Goal: Complete application form

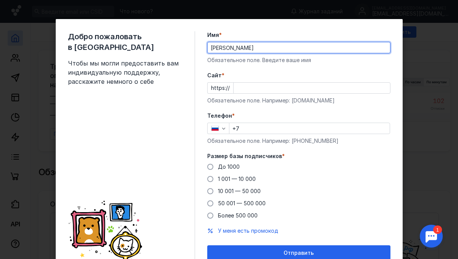
type input "[PERSON_NAME]"
click at [239, 90] on input "Cайт *" at bounding box center [312, 88] width 156 height 11
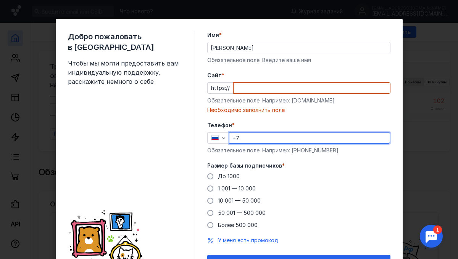
click at [249, 130] on div "Телефон * +7 Обязательное поле. Например: [PHONE_NUMBER]" at bounding box center [298, 138] width 183 height 33
click at [248, 137] on input "+7" at bounding box center [309, 138] width 160 height 11
click at [23, 115] on div "Добро пожаловать в Sendsay Чтобы мы могли предоставить вам индивидуальную подде…" at bounding box center [229, 129] width 458 height 259
type input "[PHONE_NUMBER]"
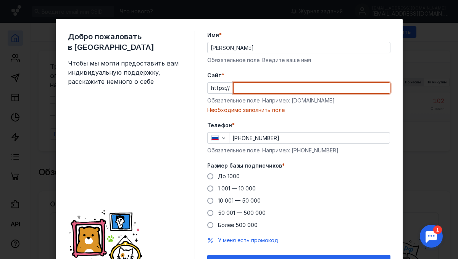
click at [237, 89] on input "Cайт *" at bounding box center [312, 88] width 156 height 11
paste input "[DOMAIN_NAME]"
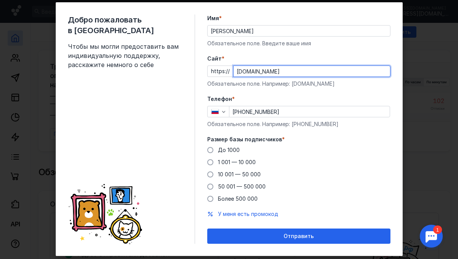
scroll to position [33, 0]
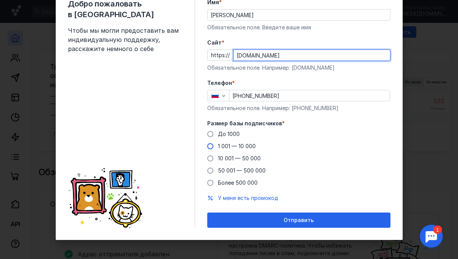
type input "[DOMAIN_NAME]"
click at [212, 146] on span at bounding box center [210, 146] width 6 height 6
click at [0, 0] on input "1 001 — 10 000" at bounding box center [0, 0] width 0 height 0
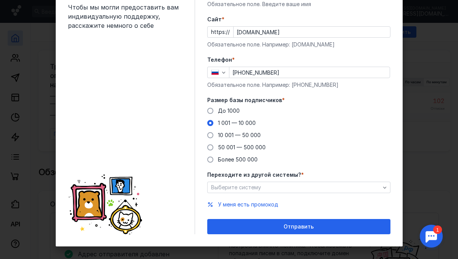
scroll to position [63, 0]
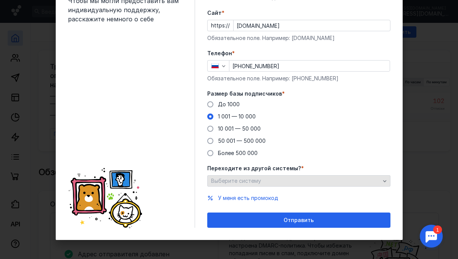
click at [303, 183] on div "Выберите систему" at bounding box center [295, 181] width 173 height 6
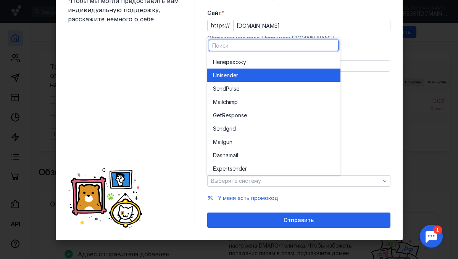
click at [249, 77] on div "Unisende r" at bounding box center [273, 76] width 121 height 8
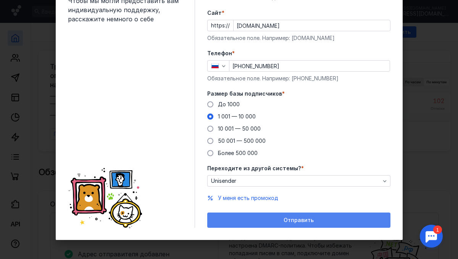
click at [304, 219] on span "Отправить" at bounding box center [299, 220] width 30 height 6
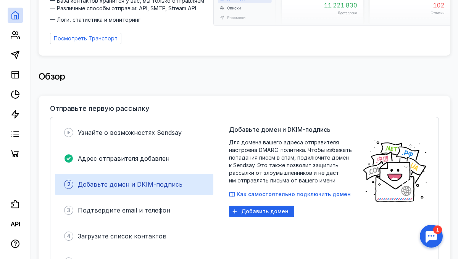
scroll to position [93, 0]
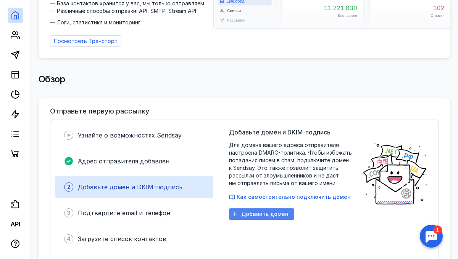
click at [266, 211] on span "Добавить домен" at bounding box center [264, 214] width 47 height 6
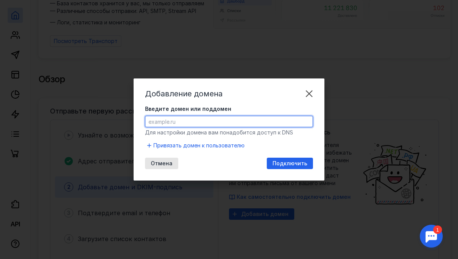
click at [174, 125] on input "Введите домен или поддомен" at bounding box center [228, 121] width 167 height 11
click at [200, 164] on div "Отмена Подключить" at bounding box center [229, 163] width 168 height 11
click at [162, 125] on input "Введите домен или поддомен" at bounding box center [228, 121] width 167 height 11
paste input "[URL][DOMAIN_NAME]"
drag, startPoint x: 167, startPoint y: 121, endPoint x: 104, endPoint y: 120, distance: 63.0
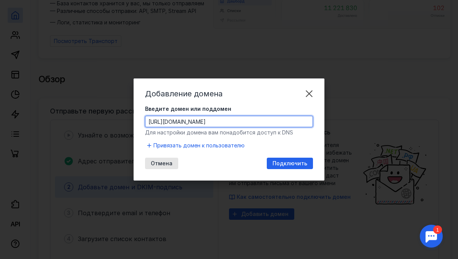
click at [104, 120] on div "Добавление домена Введите домен или поддомен [URL][DOMAIN_NAME] Для настройки д…" at bounding box center [229, 129] width 458 height 259
type input "[DOMAIN_NAME]"
click at [282, 164] on span "Подключить" at bounding box center [289, 164] width 35 height 6
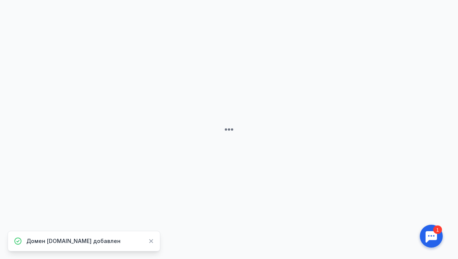
scroll to position [0, 0]
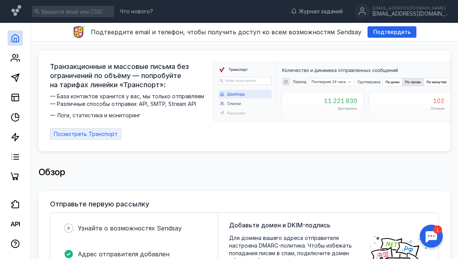
click at [95, 131] on span "Посмотреть Транспорт" at bounding box center [86, 134] width 64 height 6
